Goal: Task Accomplishment & Management: Manage account settings

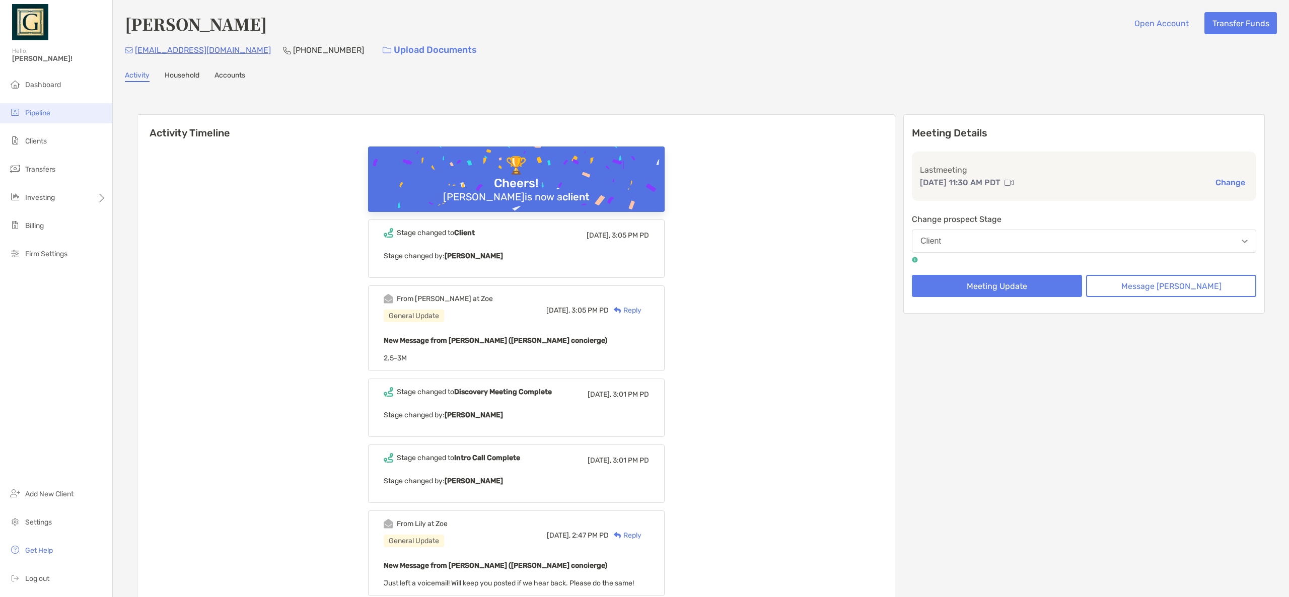
click at [49, 111] on span "Pipeline" at bounding box center [37, 113] width 25 height 9
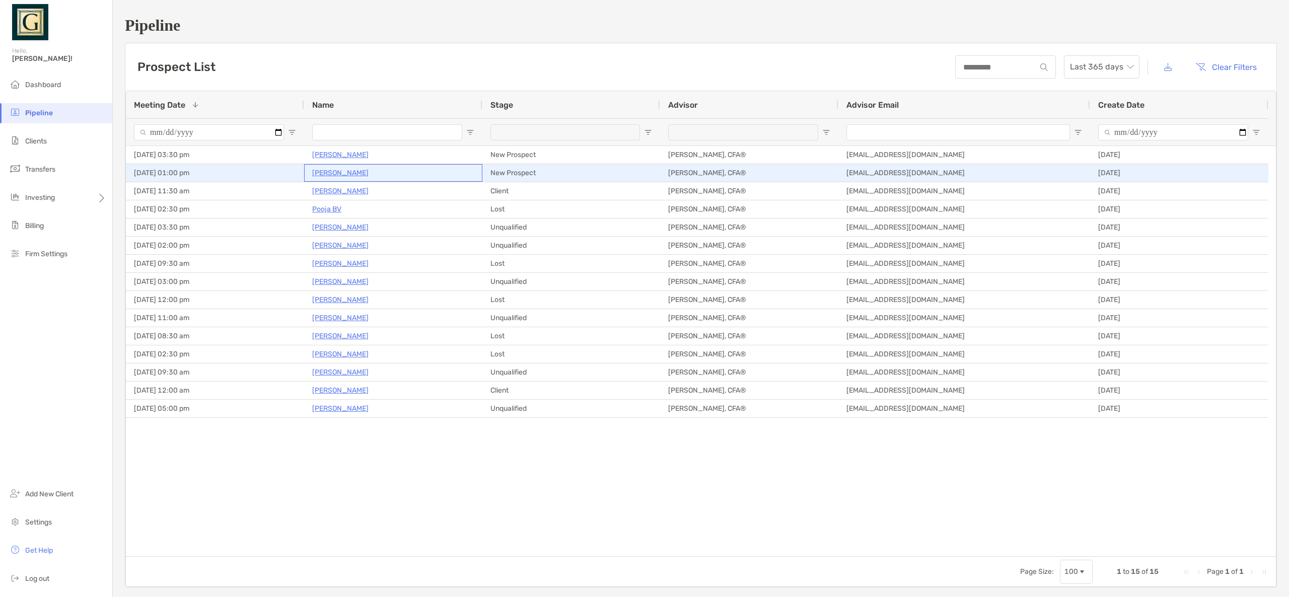
click at [338, 173] on p "[PERSON_NAME]" at bounding box center [340, 173] width 56 height 13
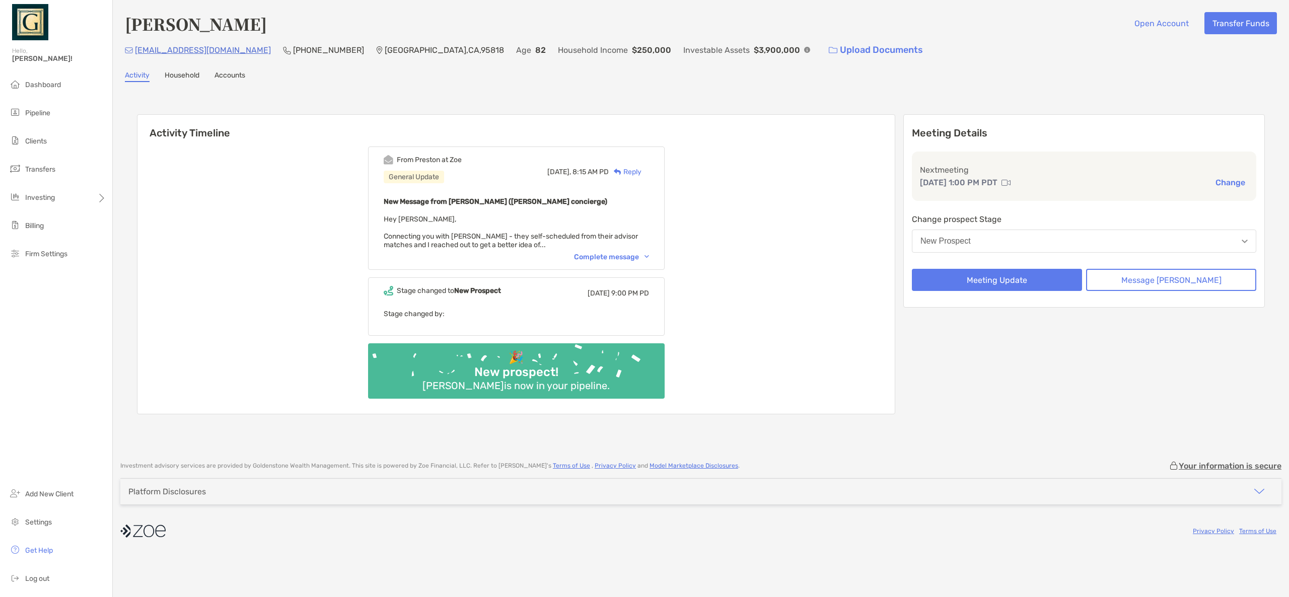
click at [606, 256] on div "Complete message" at bounding box center [611, 257] width 75 height 9
